Goal: Task Accomplishment & Management: Use online tool/utility

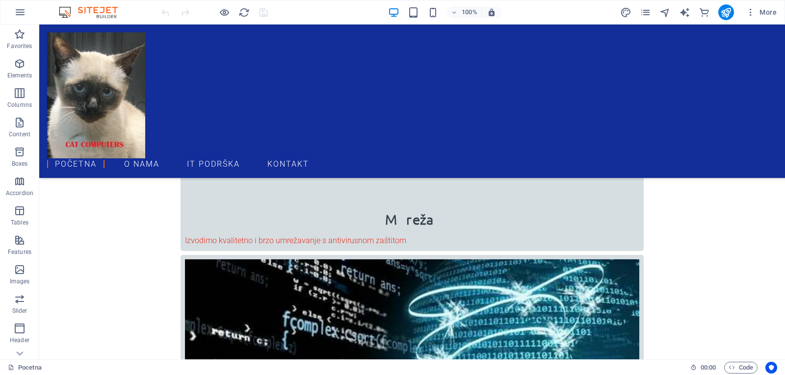
scroll to position [1132, 0]
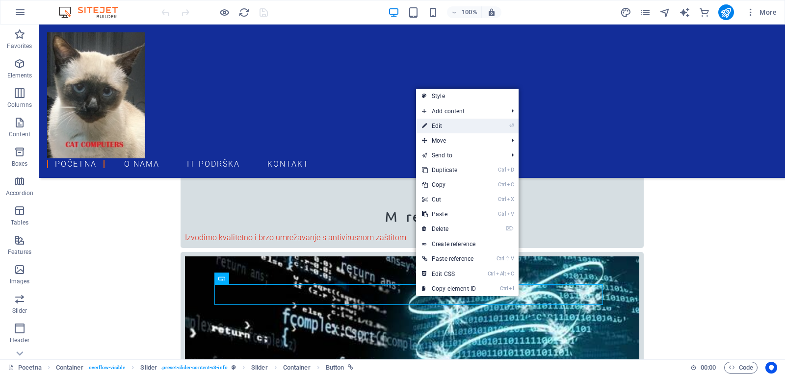
click at [442, 122] on link "⏎ Edit" at bounding box center [449, 126] width 66 height 15
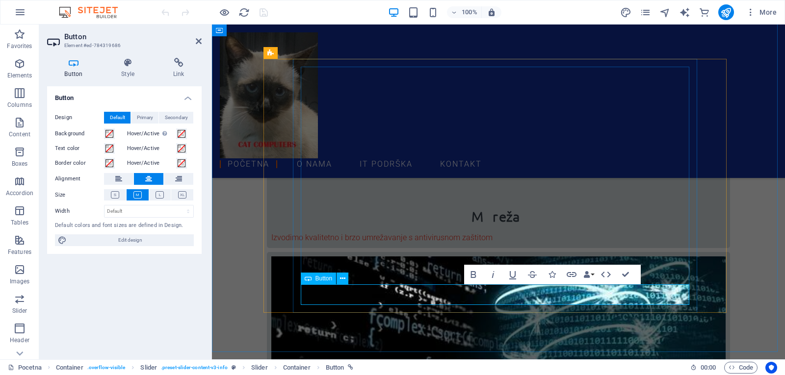
click at [497, 60] on div "Početna O nama IT Podrška Kontakt" at bounding box center [498, 102] width 573 height 154
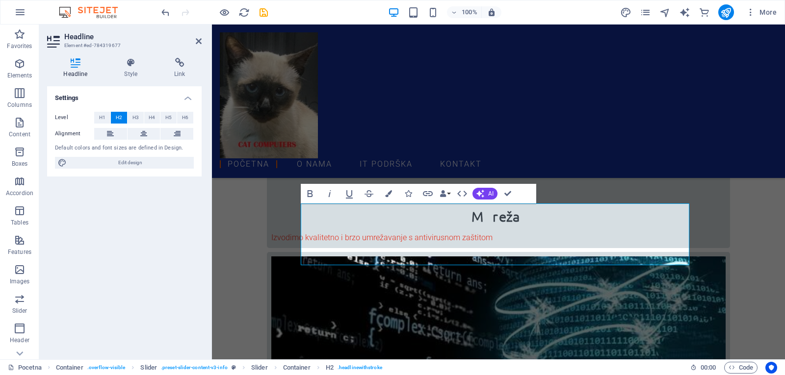
click at [151, 236] on div "Settings Level H1 H2 H3 H4 H5 H6 Alignment Default colors and font sizes are de…" at bounding box center [124, 218] width 155 height 265
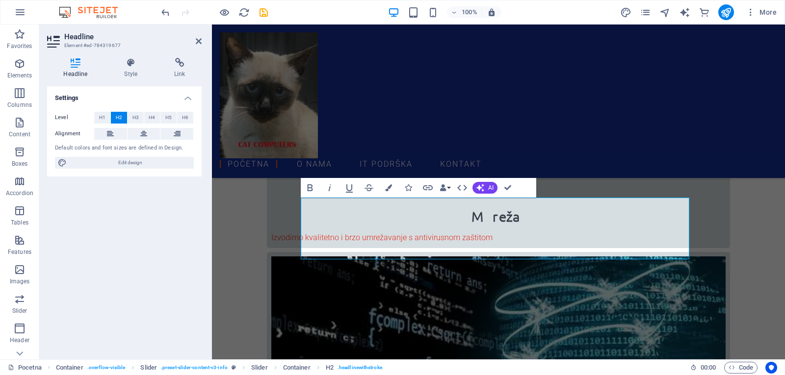
scroll to position [1138, 0]
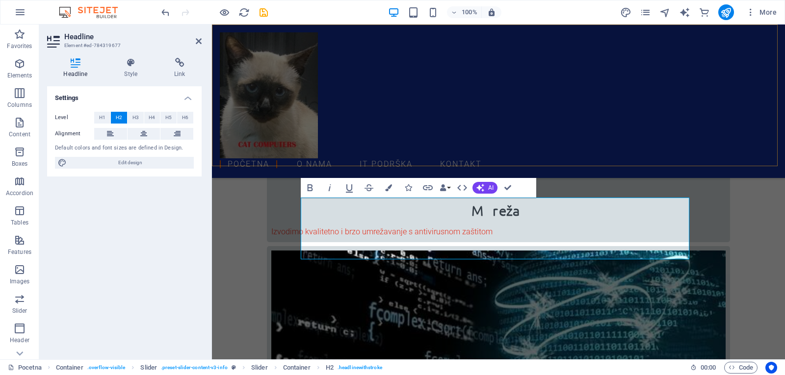
click at [749, 52] on div "Početna O nama IT Podrška Kontakt" at bounding box center [498, 102] width 573 height 154
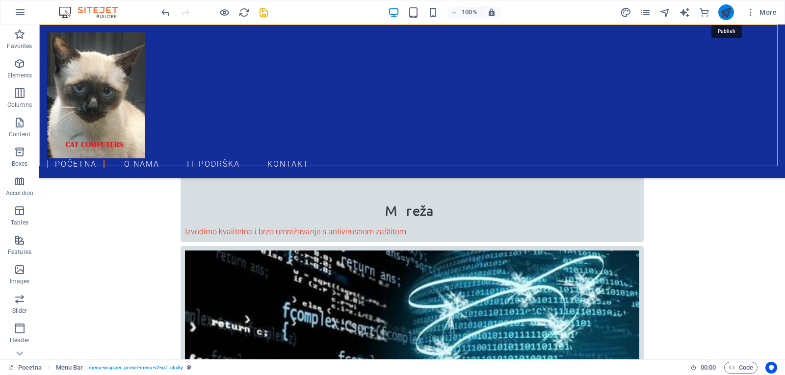
click at [724, 11] on icon "publish" at bounding box center [725, 12] width 11 height 11
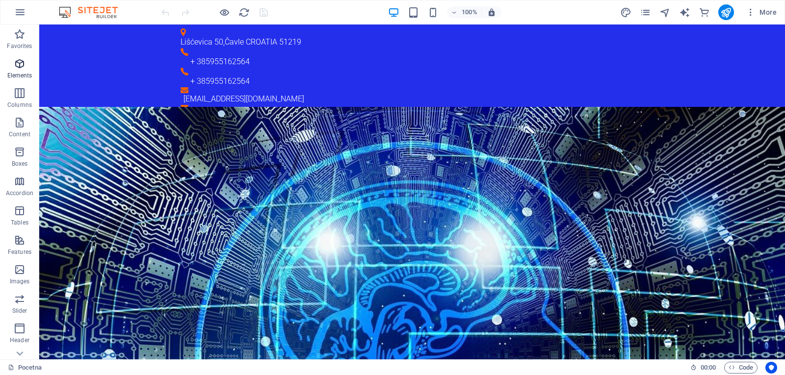
click at [14, 65] on icon "button" at bounding box center [20, 64] width 12 height 12
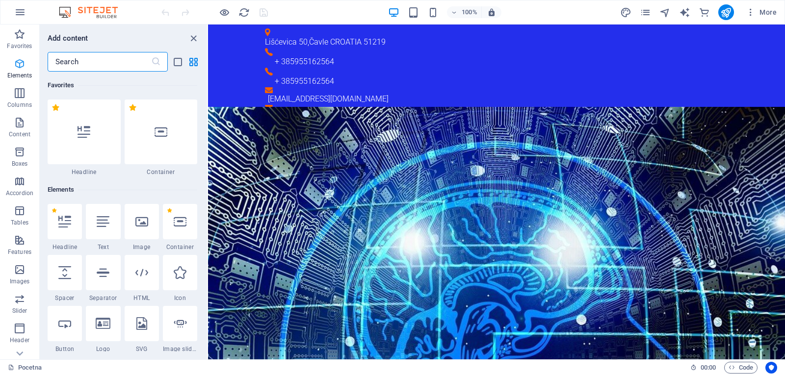
scroll to position [104, 0]
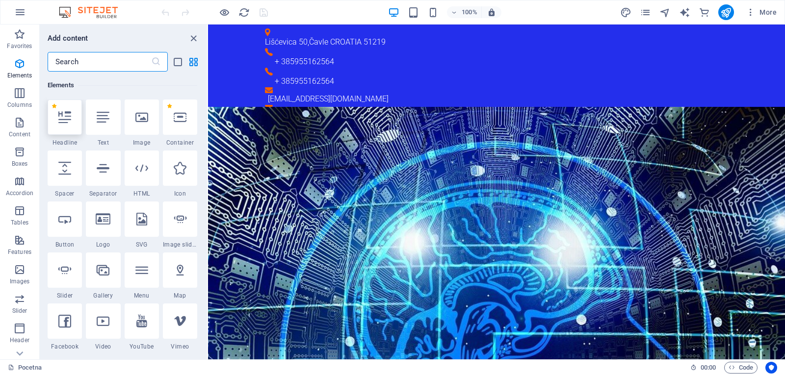
click at [68, 126] on div at bounding box center [65, 117] width 34 height 35
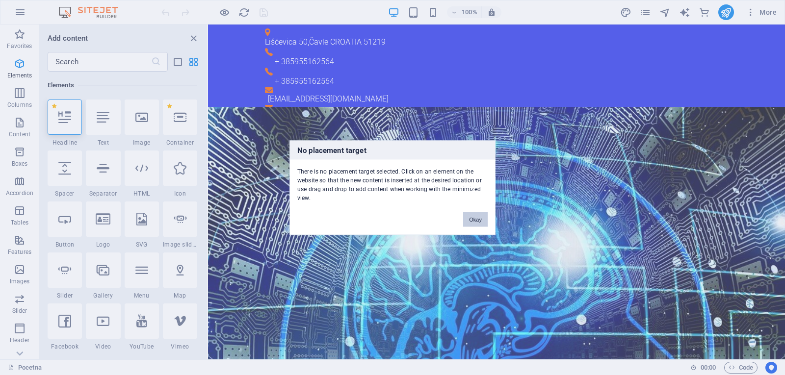
click at [472, 216] on button "Okay" at bounding box center [475, 219] width 25 height 15
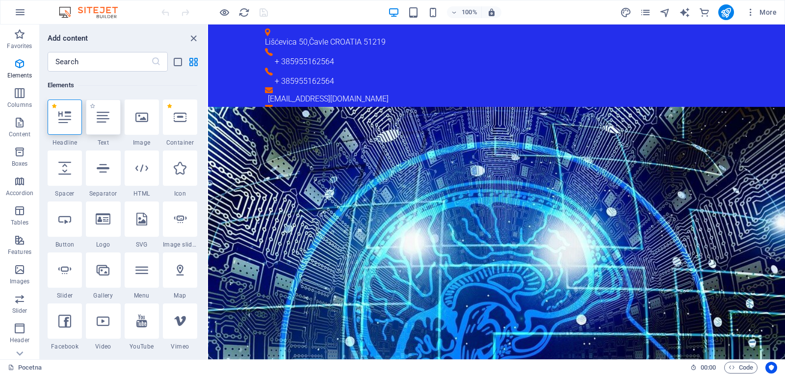
click at [104, 115] on icon at bounding box center [103, 117] width 13 height 13
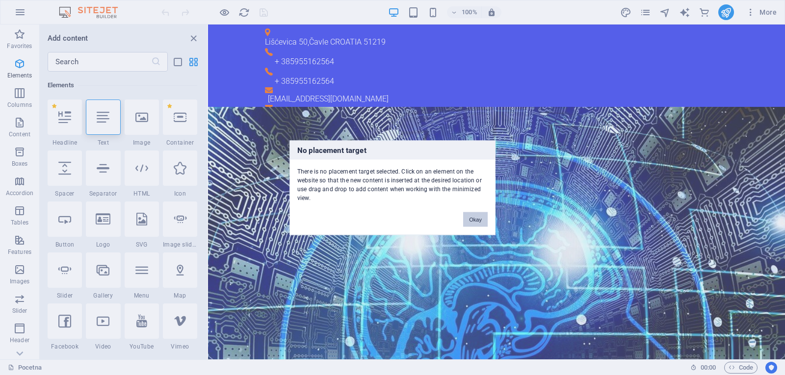
click at [477, 220] on button "Okay" at bounding box center [475, 219] width 25 height 15
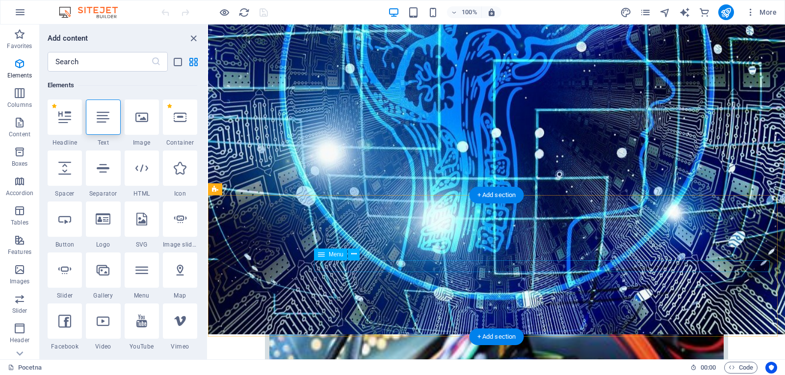
scroll to position [460, 0]
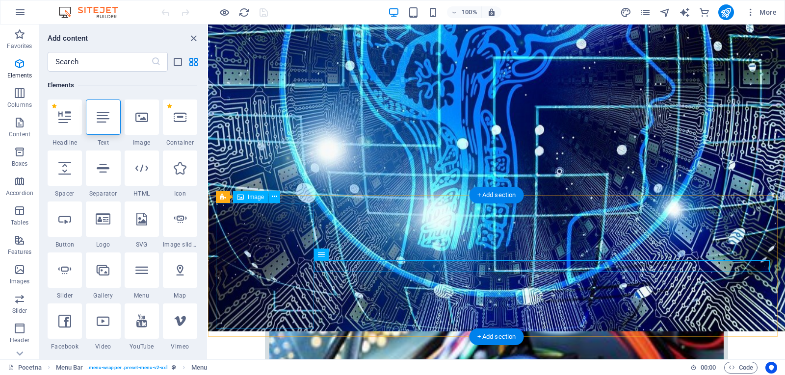
select select "px"
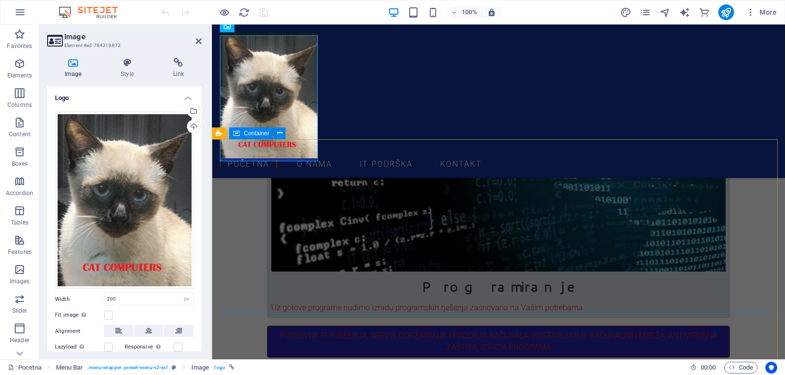
scroll to position [1355, 0]
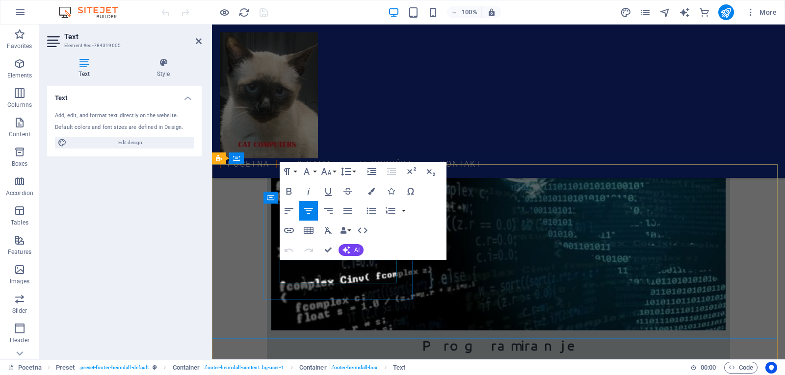
scroll to position [1297, 0]
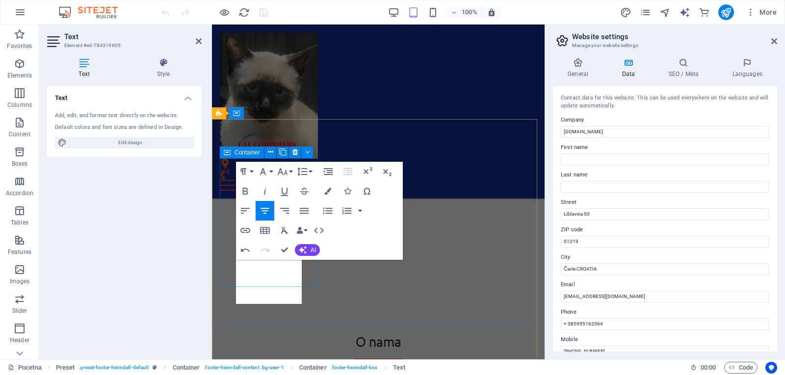
scroll to position [1583, 0]
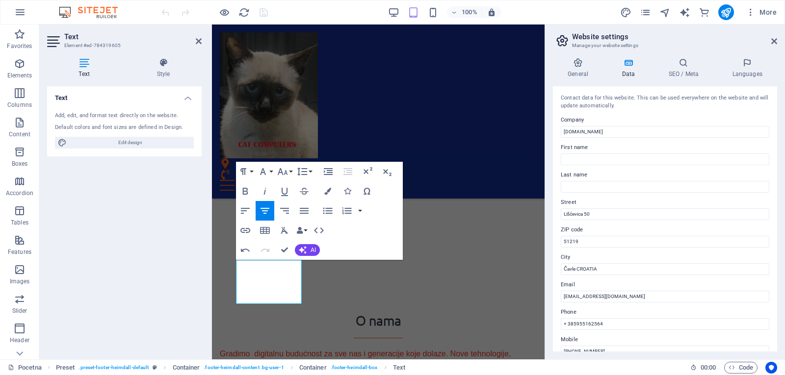
click at [126, 230] on div "Text Add, edit, and format text directly on the website. Default colors and fon…" at bounding box center [124, 218] width 155 height 265
drag, startPoint x: 518, startPoint y: 110, endPoint x: 691, endPoint y: 110, distance: 172.7
click at [545, 111] on div "Početna O nama IT Podrška Kontakt" at bounding box center [378, 112] width 333 height 174
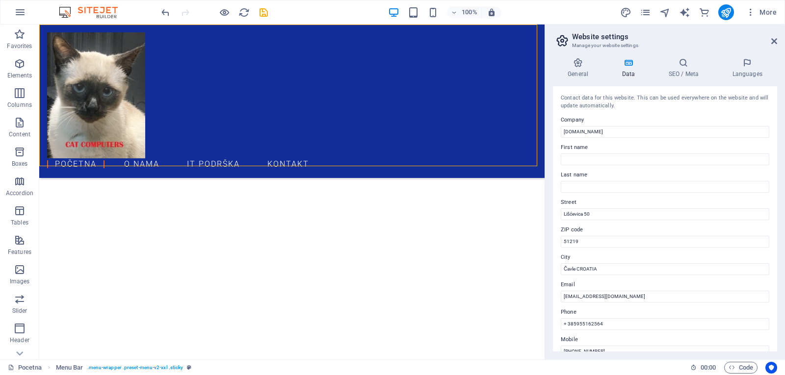
scroll to position [1566, 0]
click at [581, 65] on icon at bounding box center [578, 63] width 50 height 10
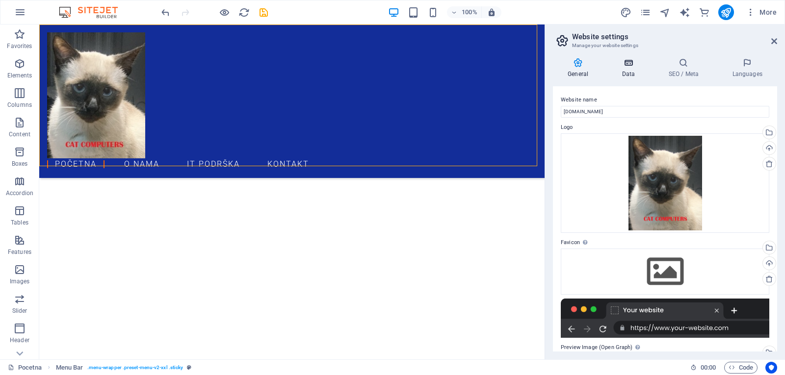
click at [630, 63] on icon at bounding box center [628, 63] width 43 height 10
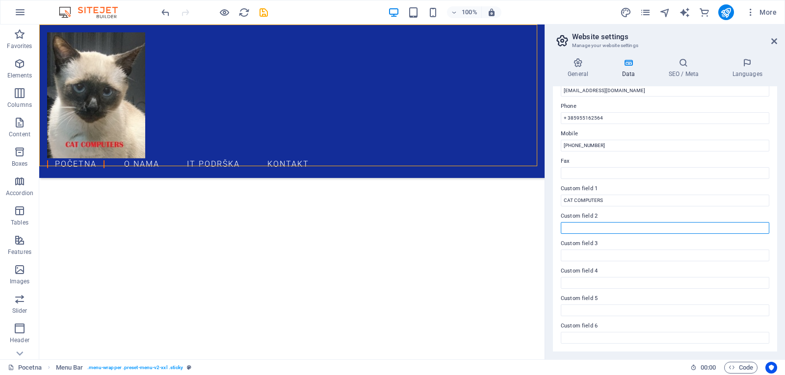
click at [590, 229] on input "Custom field 2" at bounding box center [665, 228] width 208 height 12
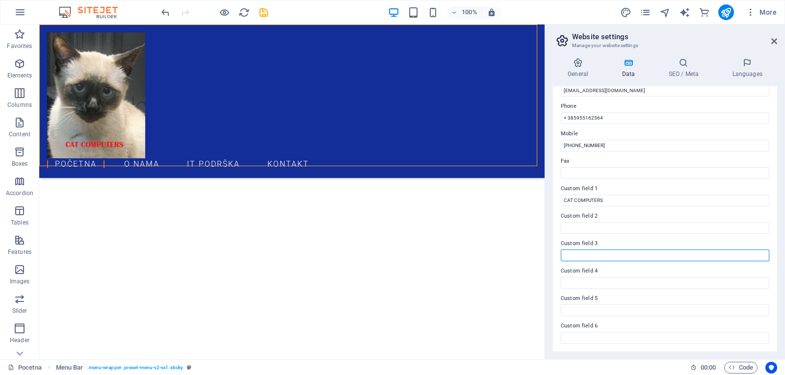
click at [582, 256] on input "Custom field 3" at bounding box center [665, 256] width 208 height 12
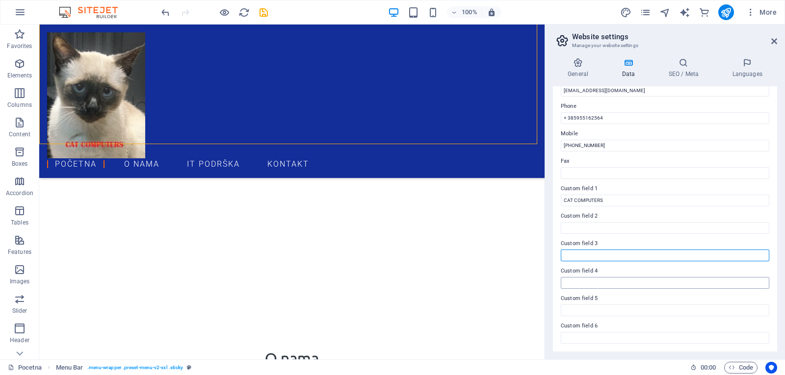
scroll to position [1591, 0]
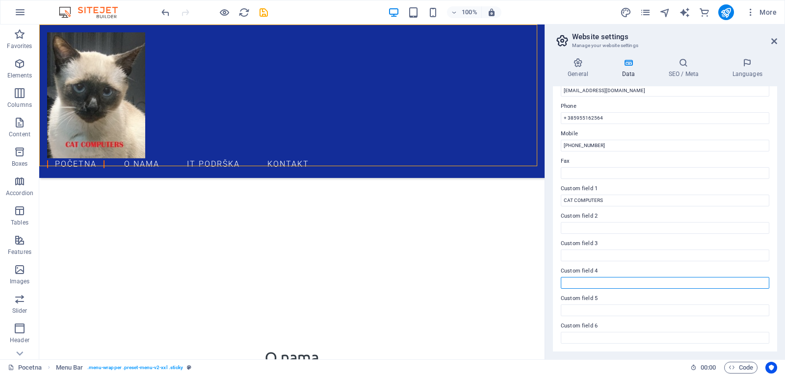
click at [590, 280] on input "Custom field 4" at bounding box center [665, 283] width 208 height 12
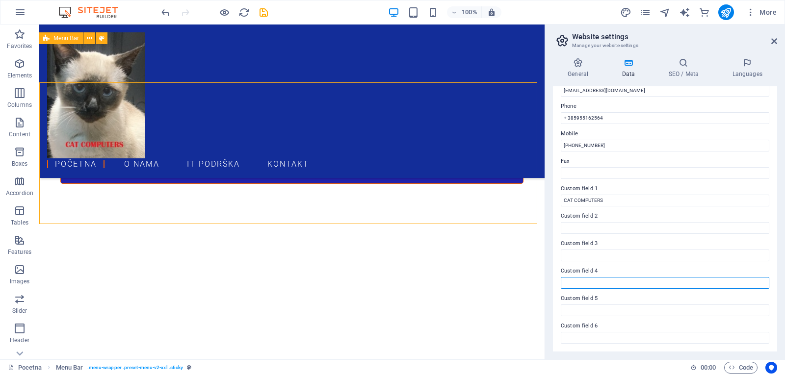
scroll to position [1532, 0]
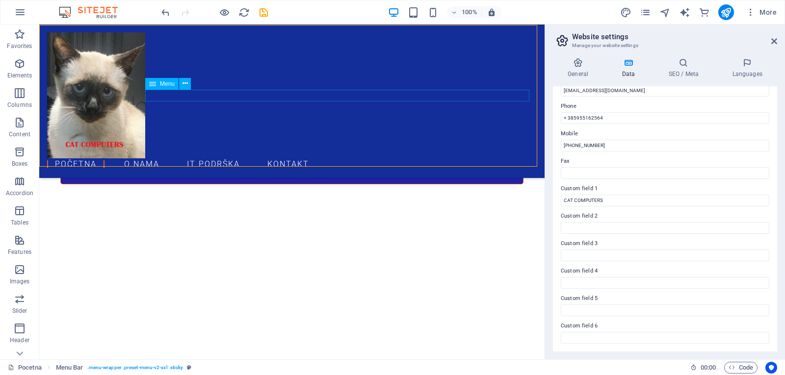
click at [233, 158] on nav "Početna O nama IT Podrška Kontakt" at bounding box center [292, 164] width 490 height 12
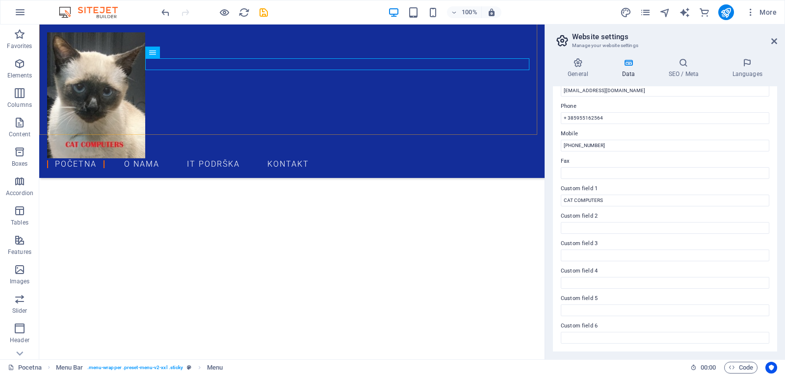
scroll to position [1566, 0]
click at [773, 39] on icon at bounding box center [774, 41] width 6 height 8
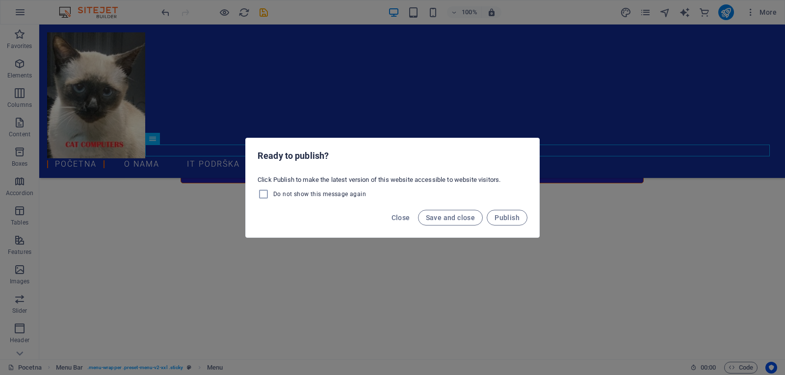
scroll to position [1532, 0]
click at [452, 219] on span "Save and close" at bounding box center [451, 218] width 50 height 8
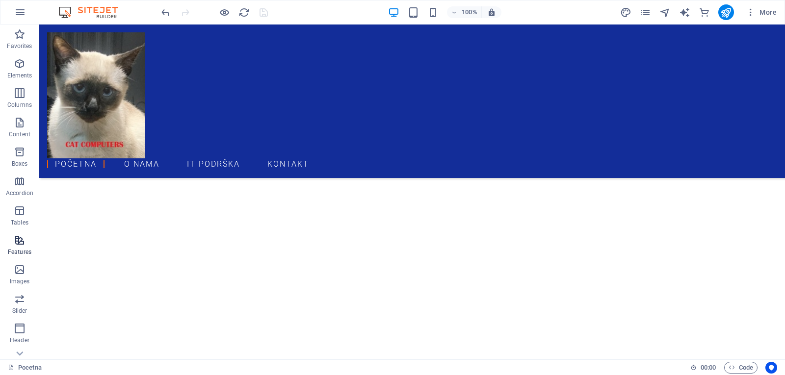
scroll to position [1566, 0]
click at [24, 275] on icon "button" at bounding box center [20, 270] width 12 height 12
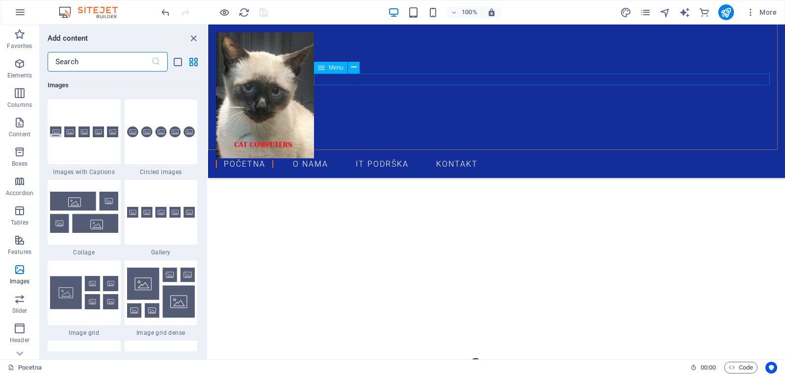
scroll to position [1591, 0]
click at [432, 63] on div "Početna O nama IT Podrška Kontakt" at bounding box center [496, 102] width 577 height 154
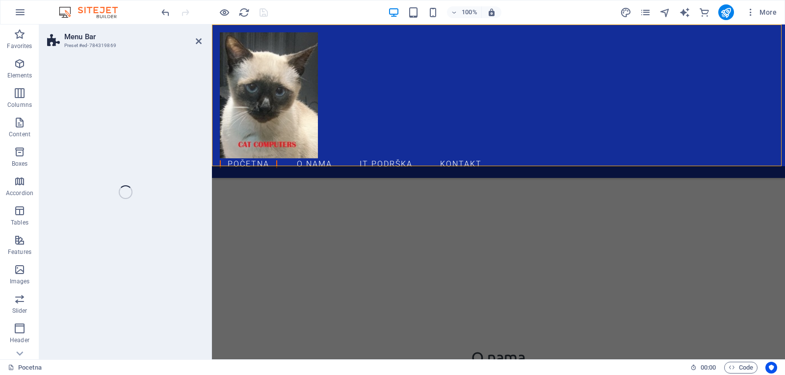
select select "header"
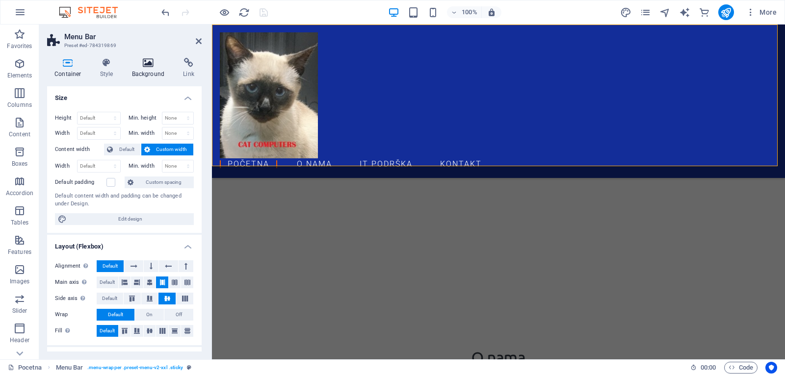
scroll to position [1532, 0]
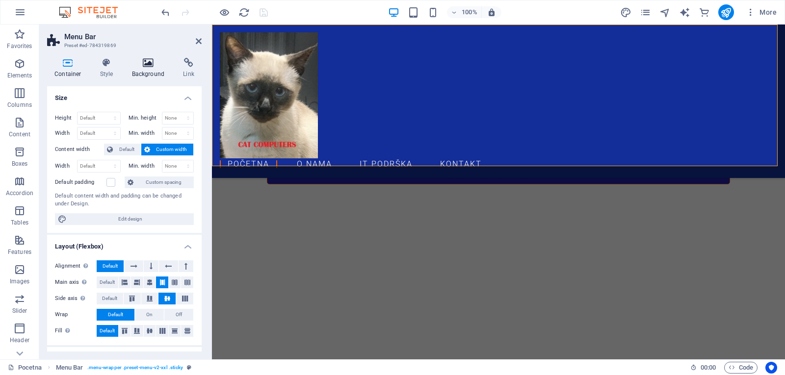
click at [108, 67] on icon at bounding box center [107, 63] width 28 height 10
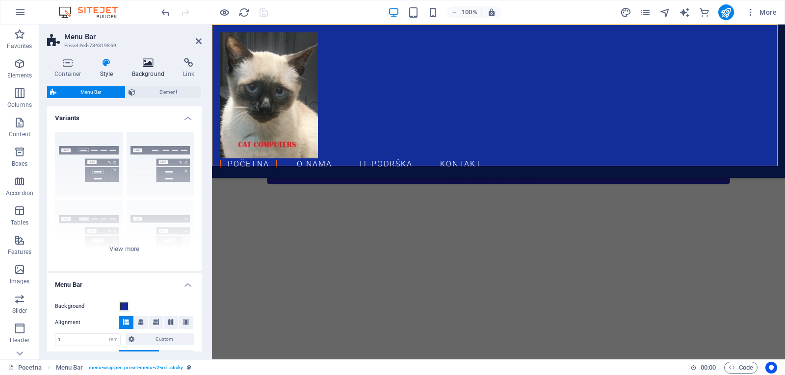
click at [146, 66] on icon at bounding box center [149, 63] width 48 height 10
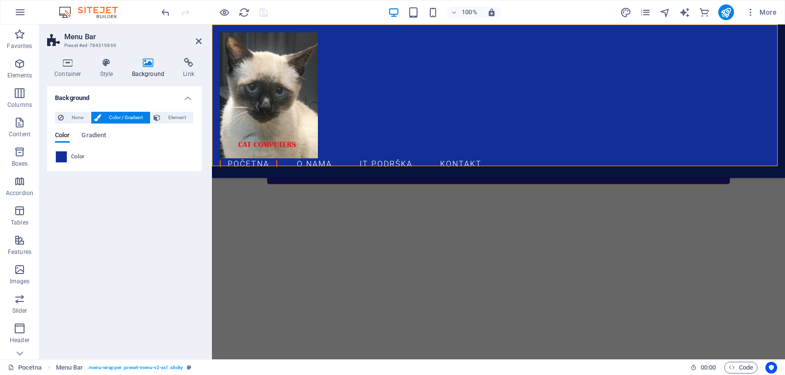
click at [146, 66] on icon at bounding box center [149, 63] width 48 height 10
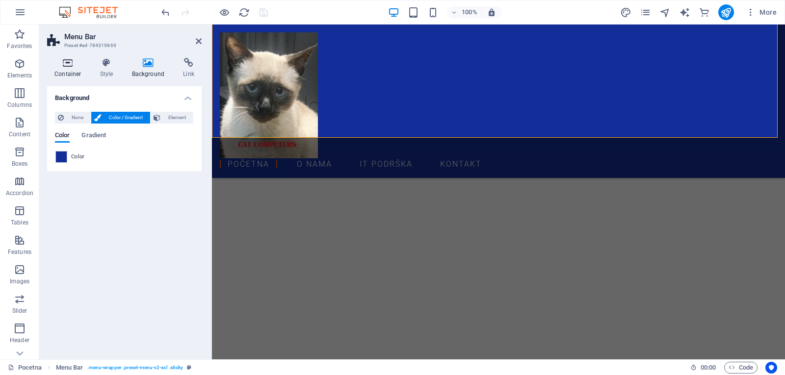
scroll to position [1566, 0]
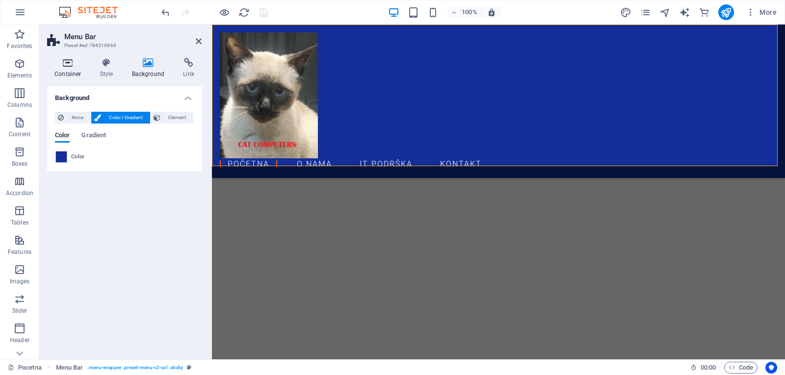
click at [62, 72] on h4 "Container" at bounding box center [70, 68] width 46 height 21
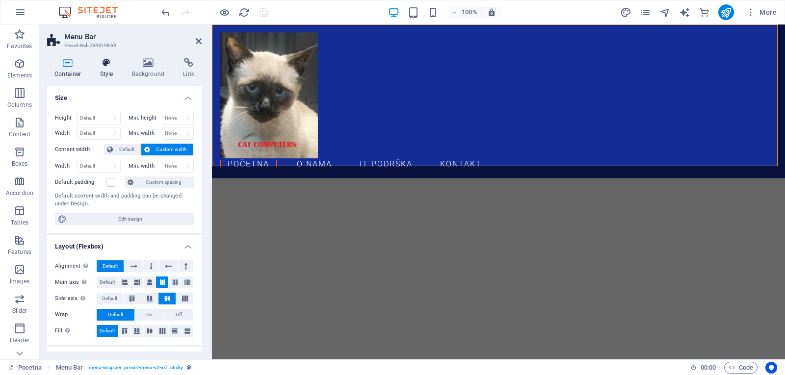
click at [110, 70] on h4 "Style" at bounding box center [109, 68] width 32 height 21
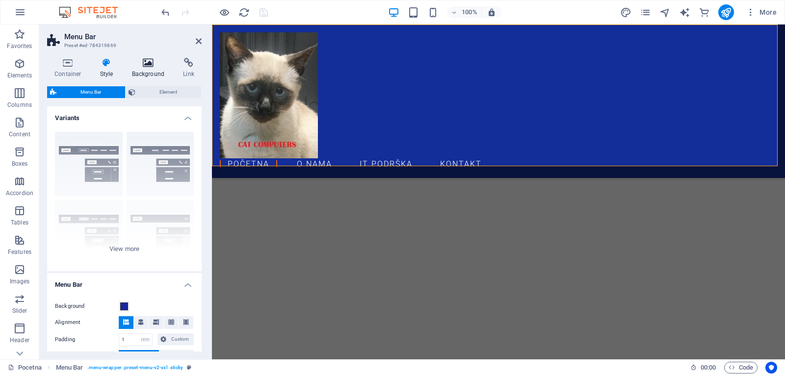
click at [155, 70] on h4 "Background" at bounding box center [151, 68] width 52 height 21
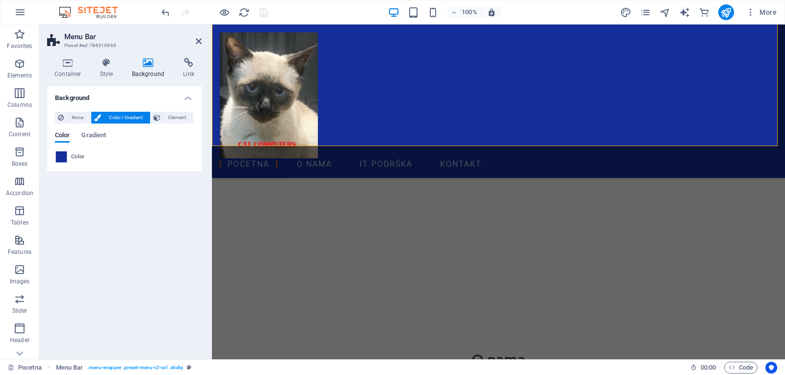
scroll to position [1591, 0]
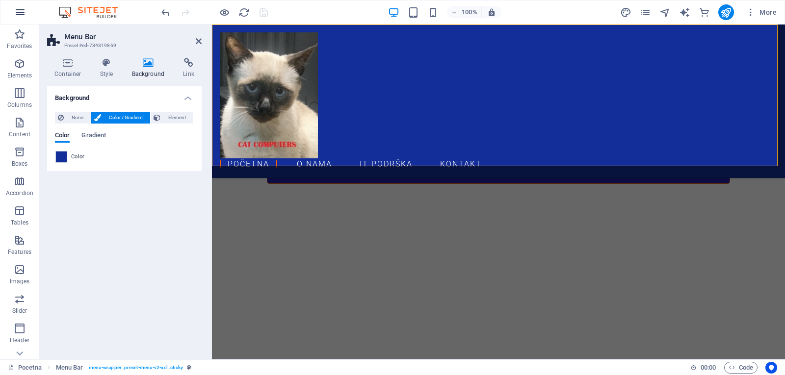
click at [23, 8] on icon "button" at bounding box center [20, 12] width 12 height 12
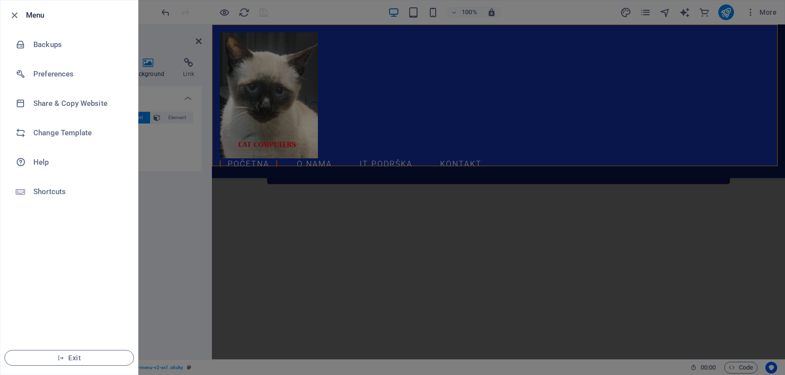
click at [33, 22] on li "Menu" at bounding box center [68, 14] width 137 height 29
click at [47, 46] on h6 "Backups" at bounding box center [78, 45] width 91 height 12
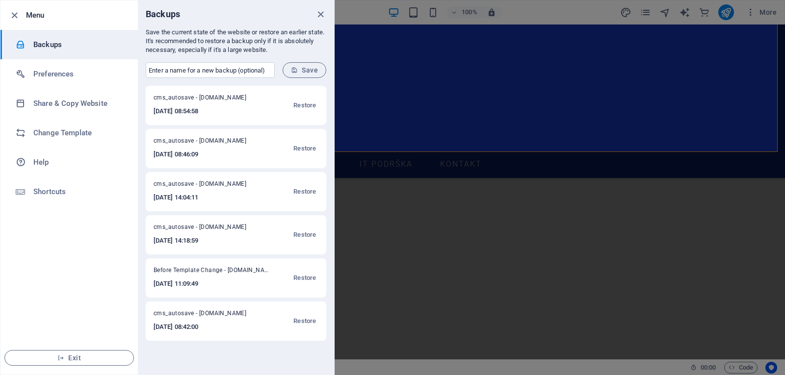
scroll to position [1591, 0]
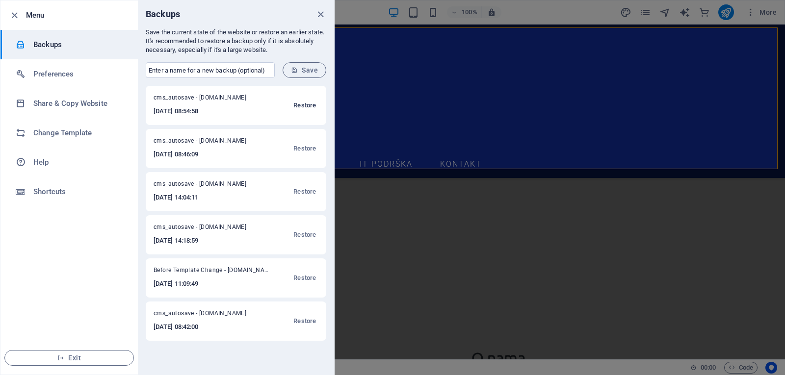
click at [308, 104] on span "Restore" at bounding box center [304, 106] width 23 height 12
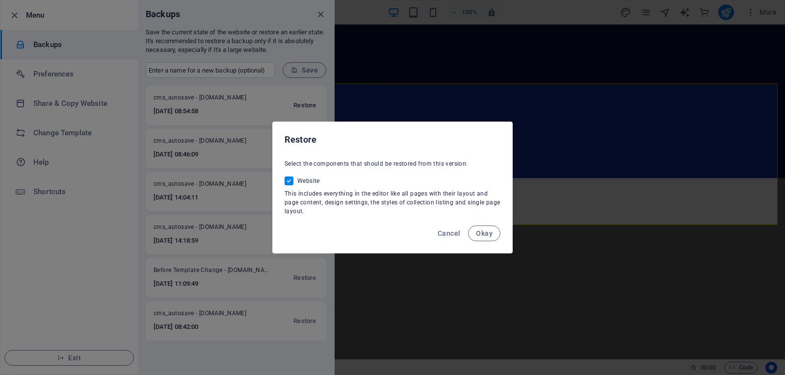
scroll to position [1532, 0]
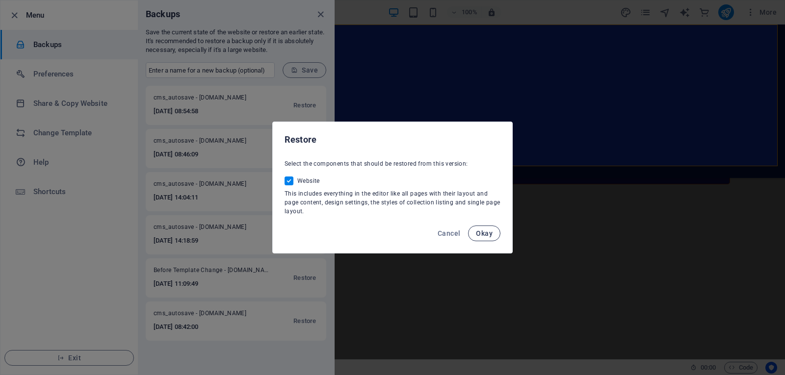
click at [484, 230] on span "Okay" at bounding box center [484, 234] width 17 height 8
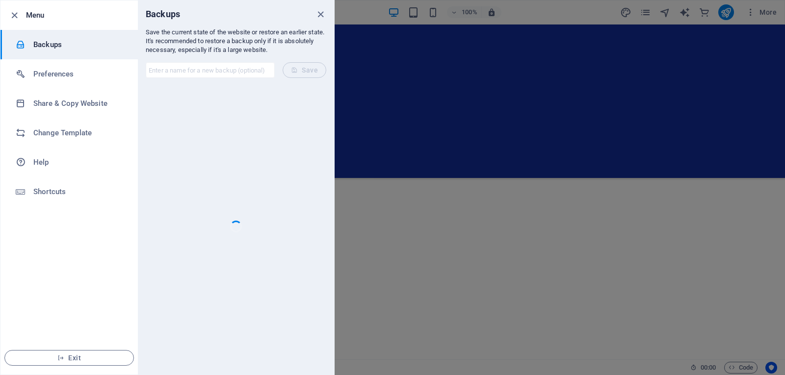
scroll to position [1587, 0]
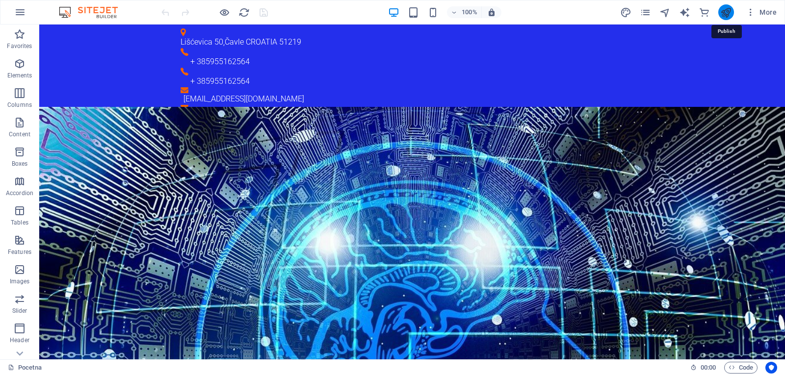
click at [722, 12] on icon "publish" at bounding box center [725, 12] width 11 height 11
